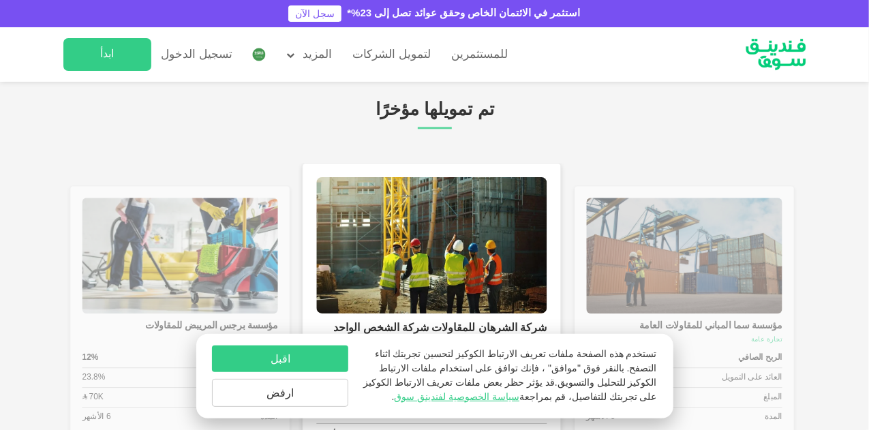
type tc-range-slider "4"
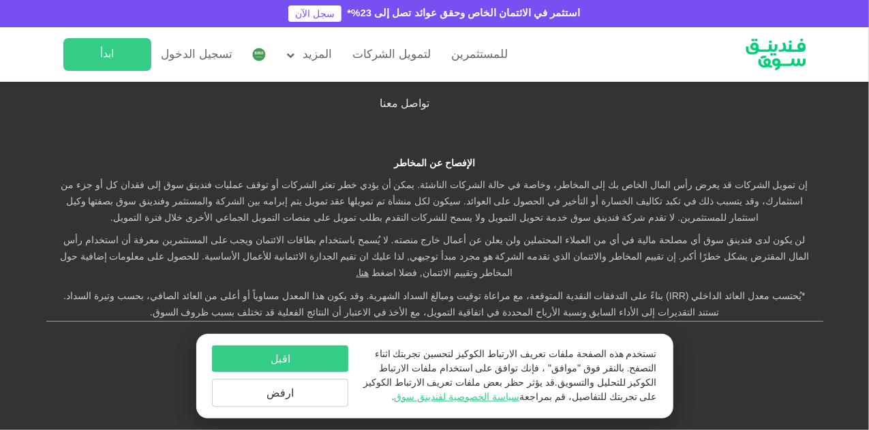
scroll to position [3543, 0]
click at [297, 359] on button "اقبل" at bounding box center [280, 358] width 136 height 27
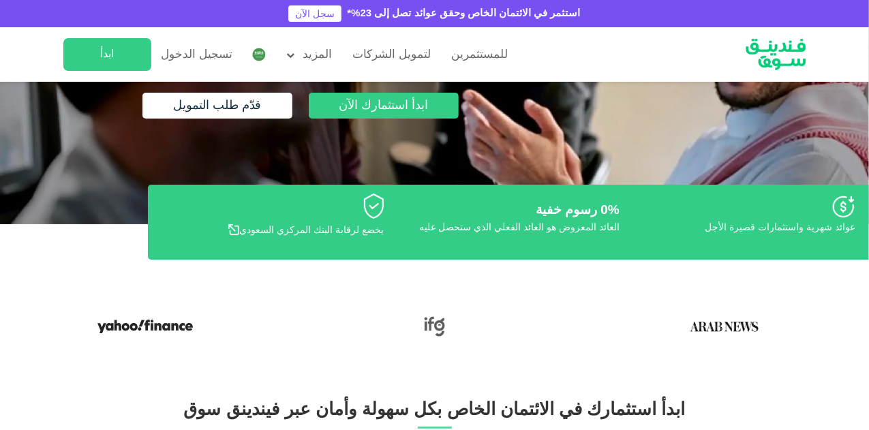
scroll to position [0, 0]
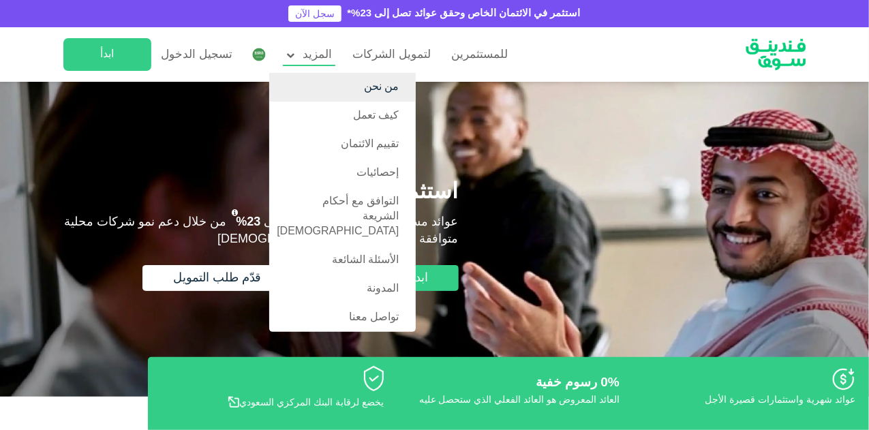
click at [351, 84] on link "من نحن" at bounding box center [342, 87] width 146 height 29
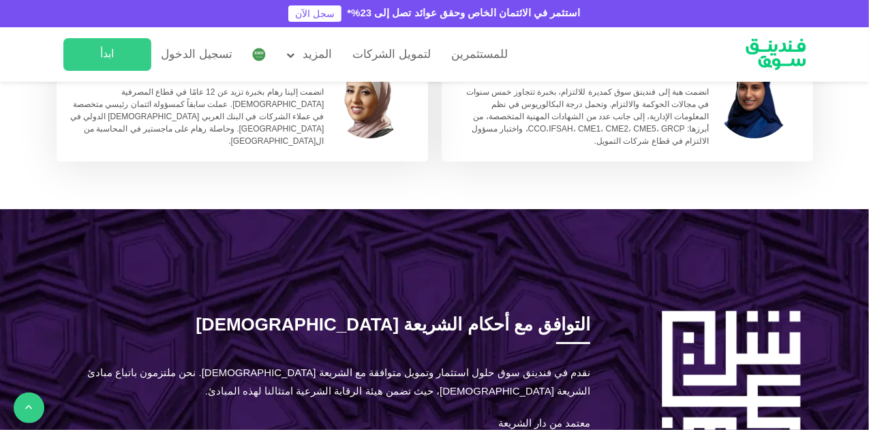
scroll to position [1431, 0]
